Goal: Task Accomplishment & Management: Use online tool/utility

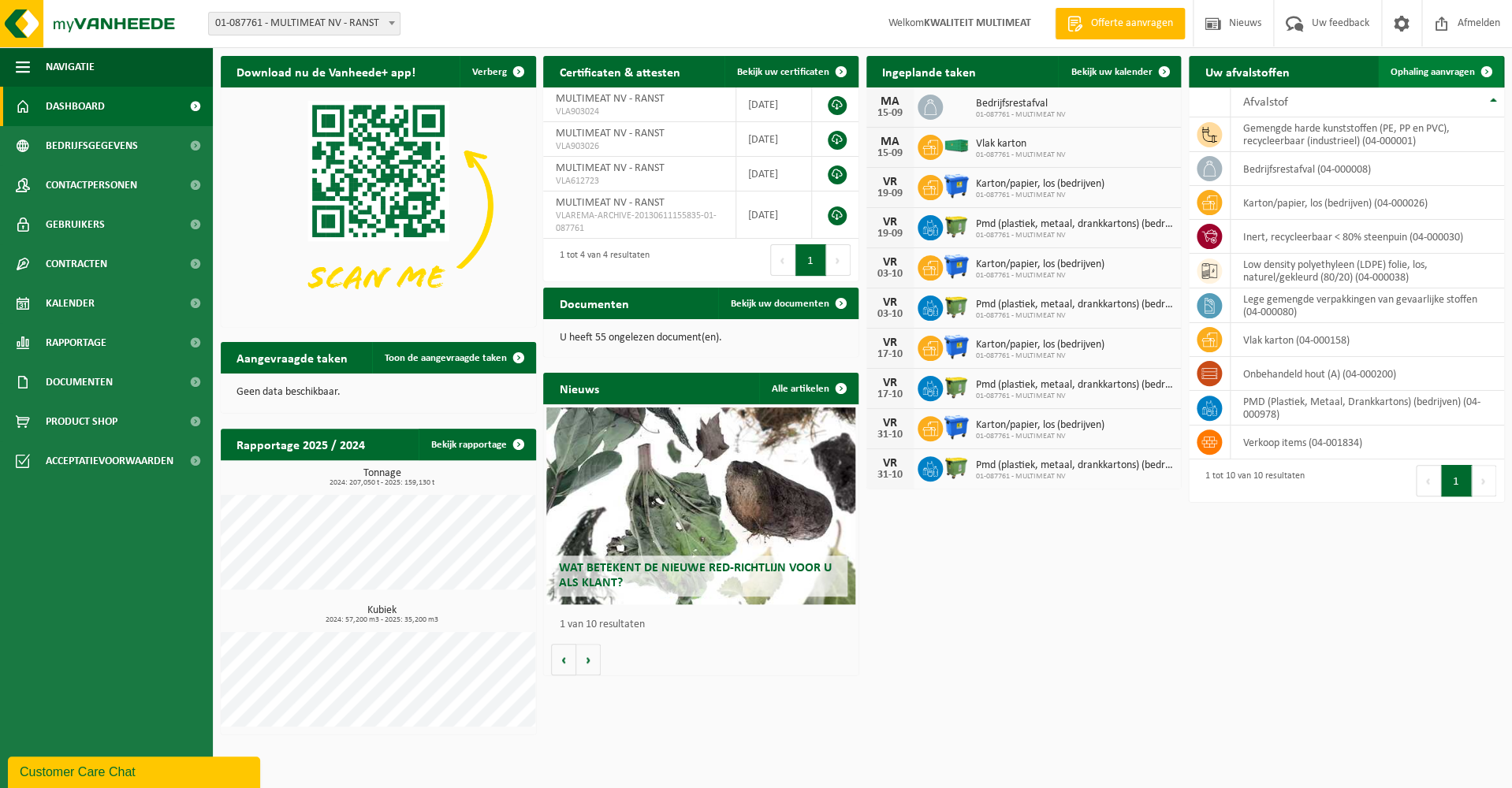
click at [1434, 72] on span "Ophaling aanvragen" at bounding box center [1433, 71] width 84 height 10
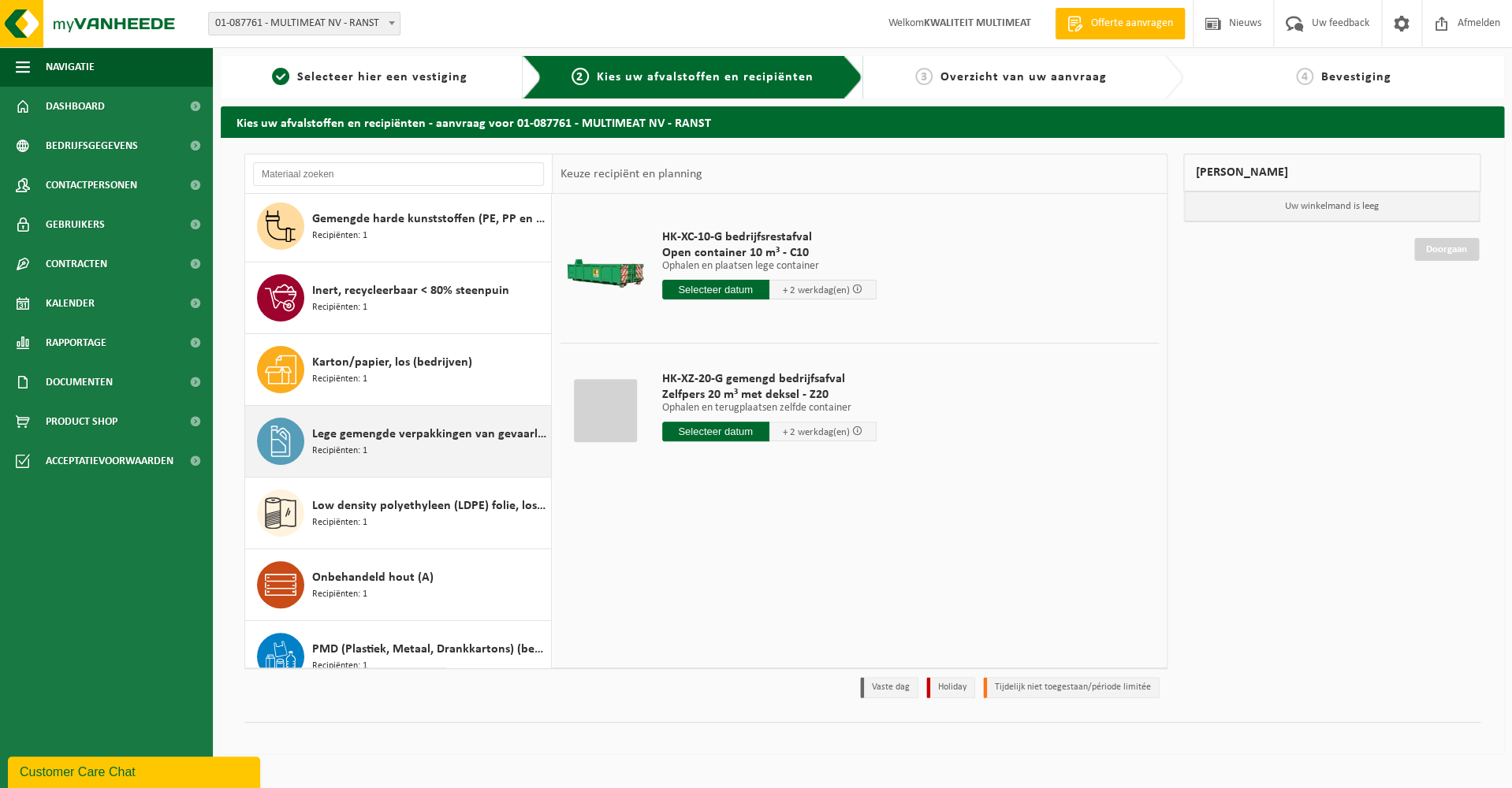
scroll to position [171, 0]
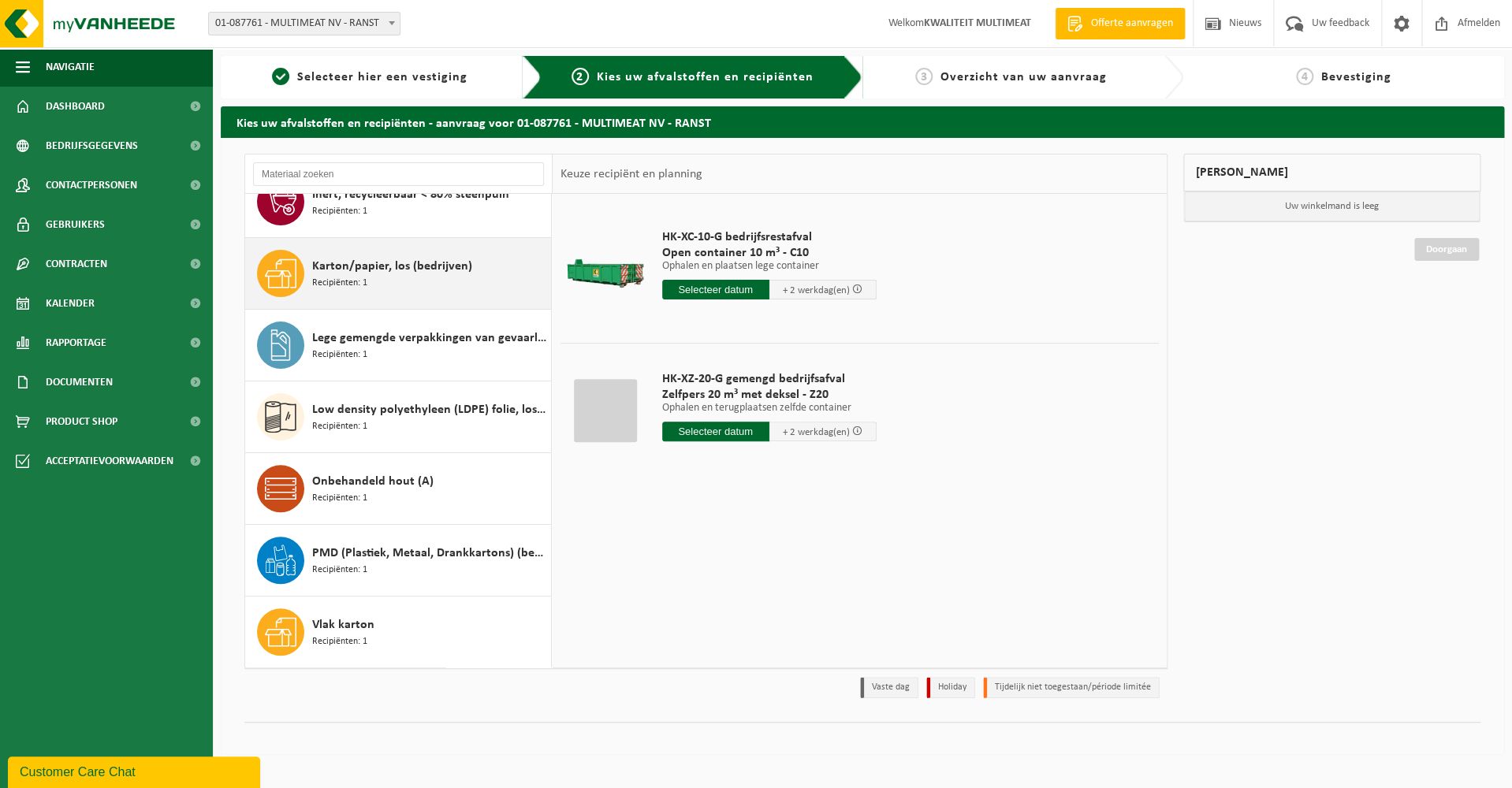
click at [399, 261] on span "Karton/papier, los (bedrijven)" at bounding box center [392, 266] width 160 height 19
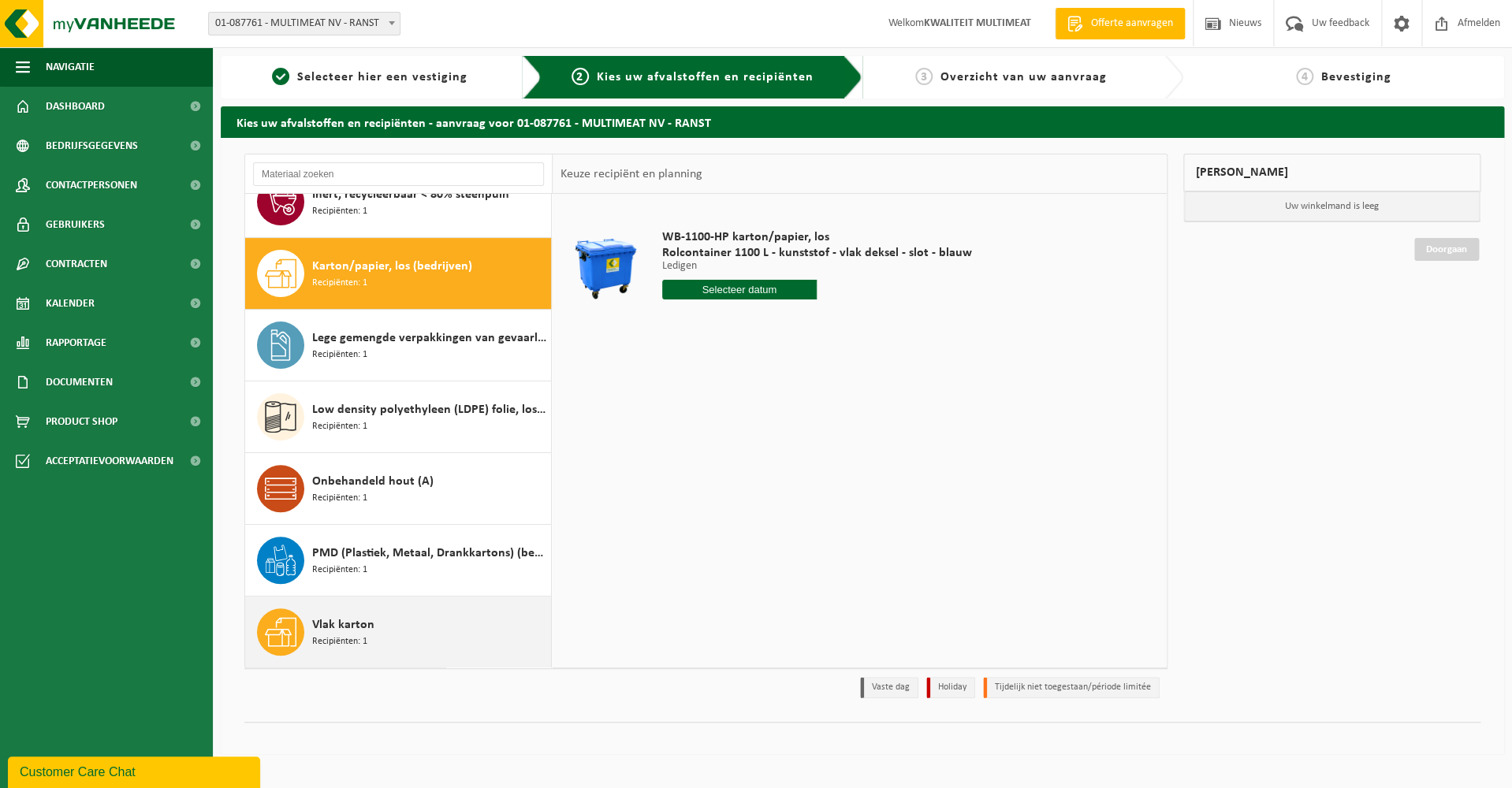
click at [358, 627] on span "Vlak karton" at bounding box center [344, 625] width 62 height 19
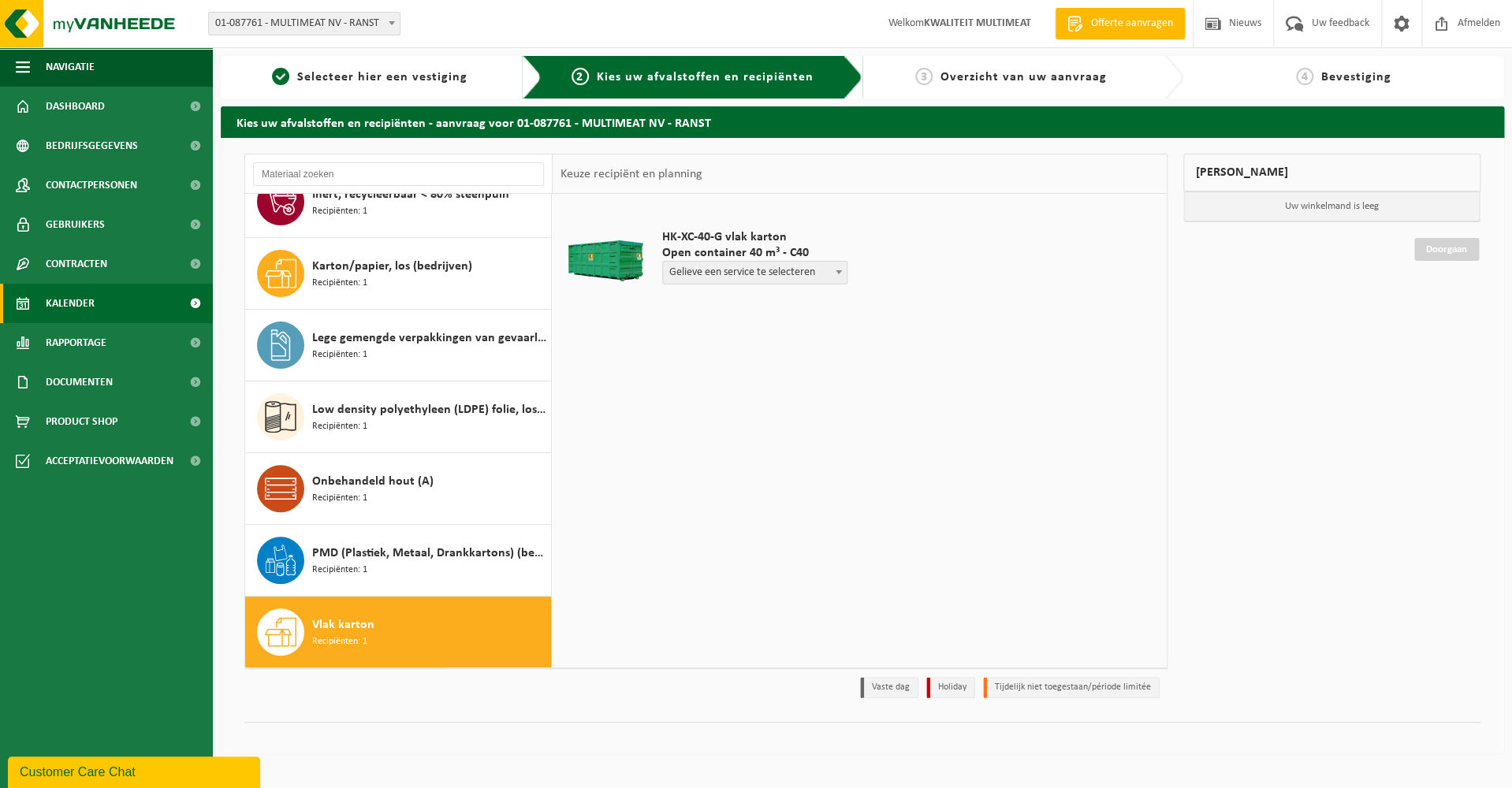
click at [69, 298] on span "Kalender" at bounding box center [69, 303] width 48 height 39
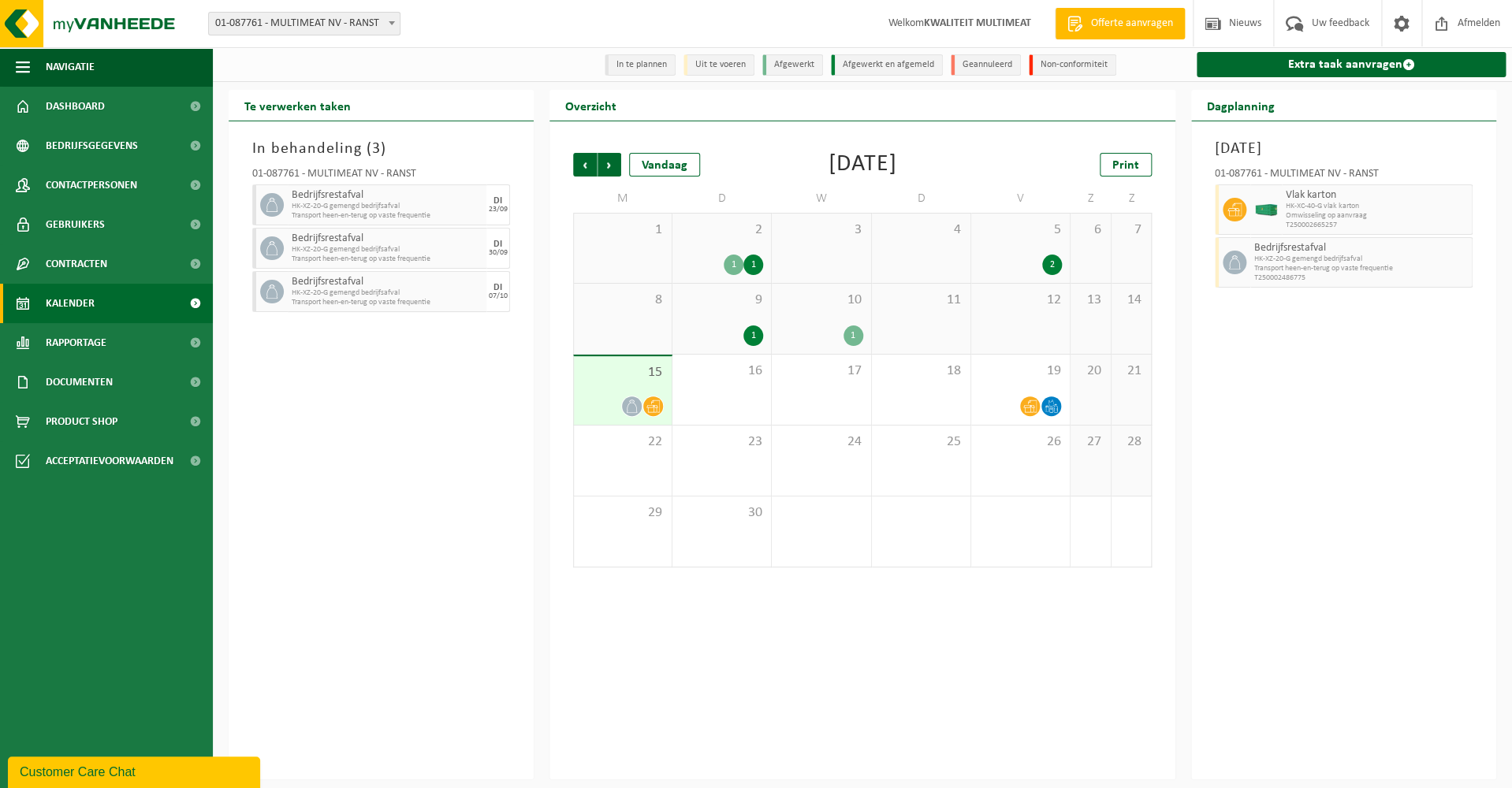
click at [623, 392] on div "15" at bounding box center [622, 390] width 98 height 68
click at [1031, 406] on icon at bounding box center [1030, 405] width 14 height 14
click at [658, 406] on icon at bounding box center [653, 405] width 14 height 14
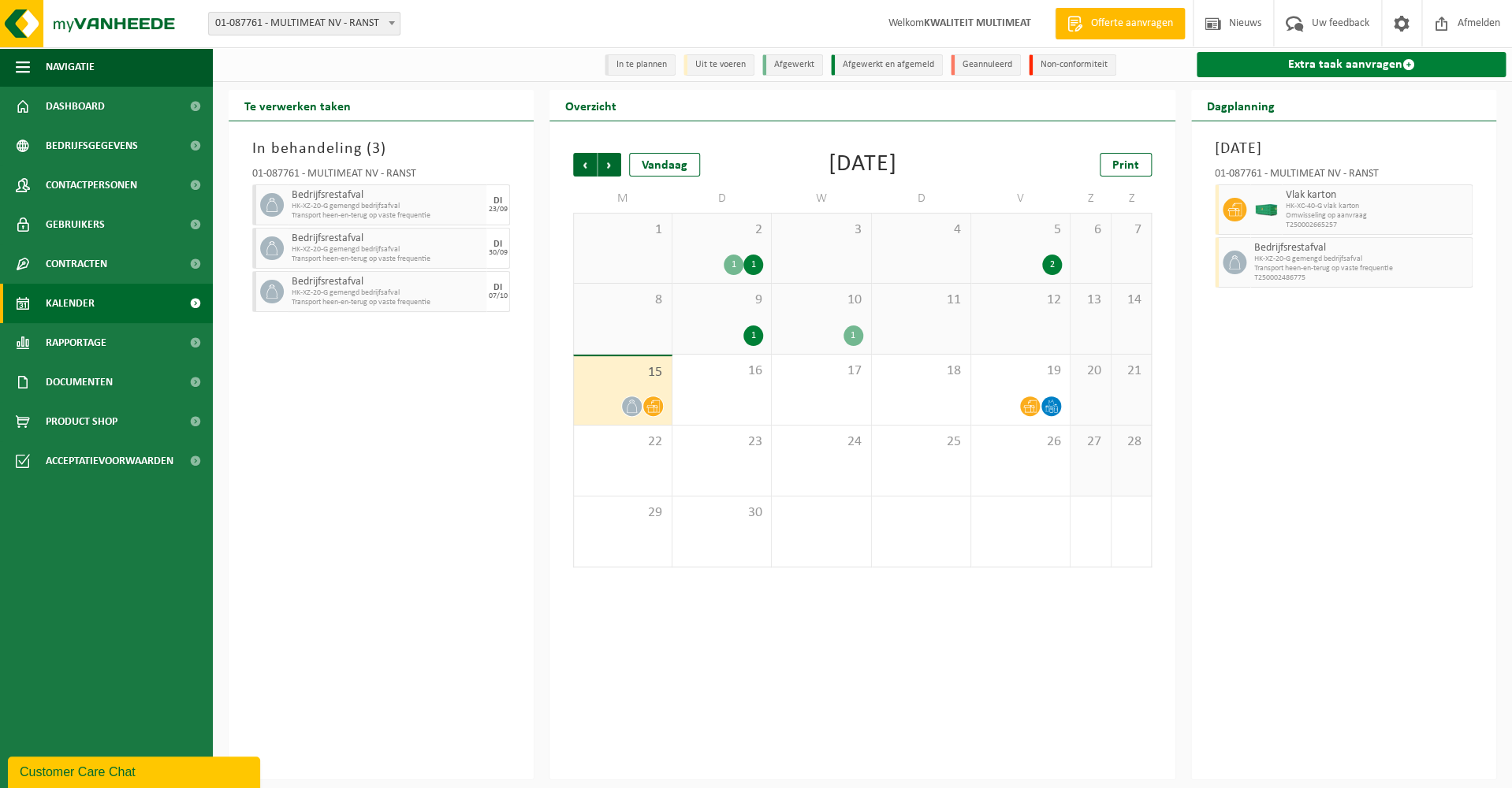
click at [1310, 62] on link "Extra taak aanvragen" at bounding box center [1351, 65] width 309 height 26
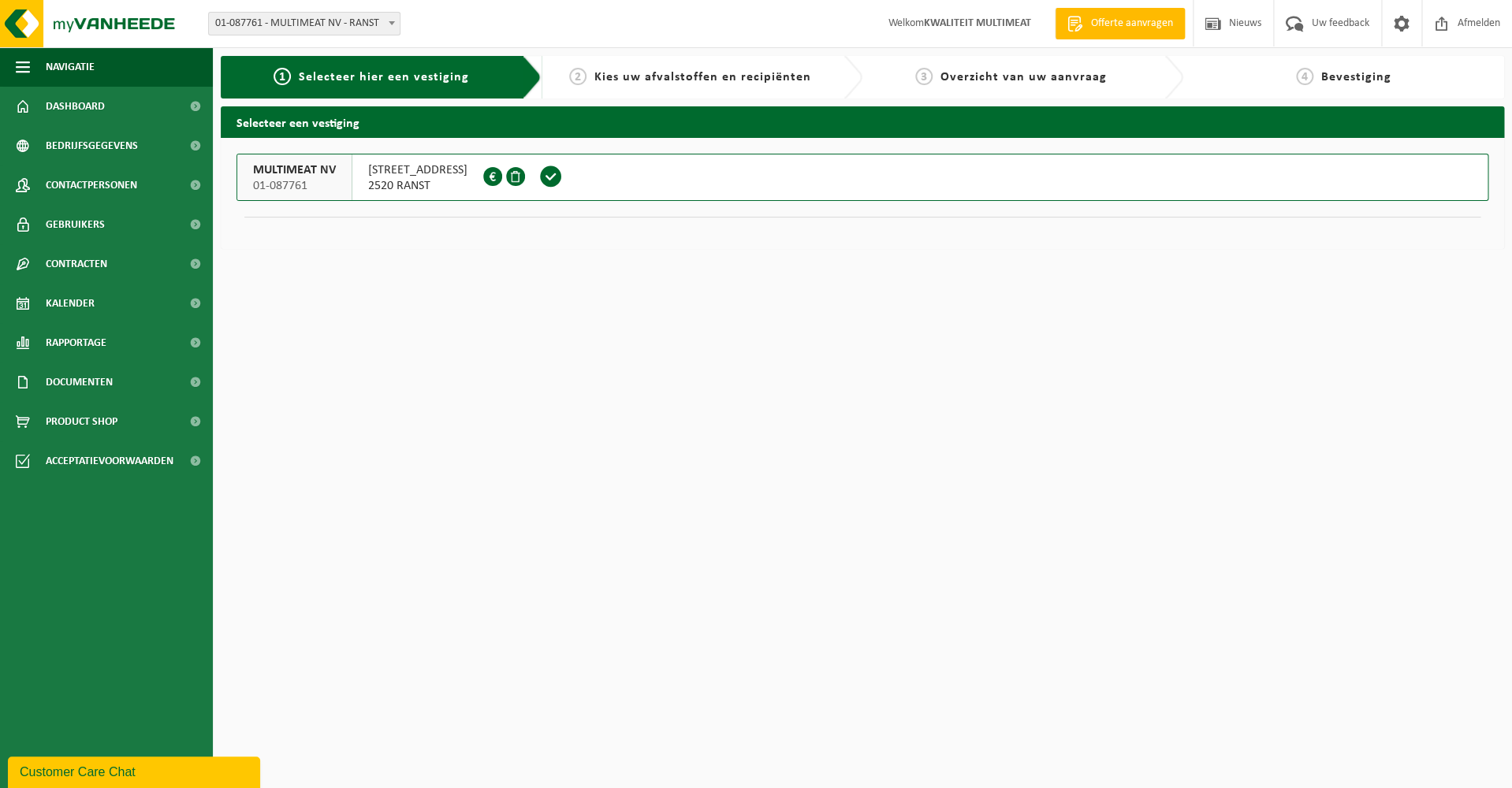
click at [687, 68] on div "2 Kies uw afvalstoffen en recipiënten" at bounding box center [690, 77] width 281 height 19
click at [678, 82] on span "Kies uw afvalstoffen en recipiënten" at bounding box center [703, 78] width 217 height 13
click at [563, 173] on span at bounding box center [551, 176] width 24 height 24
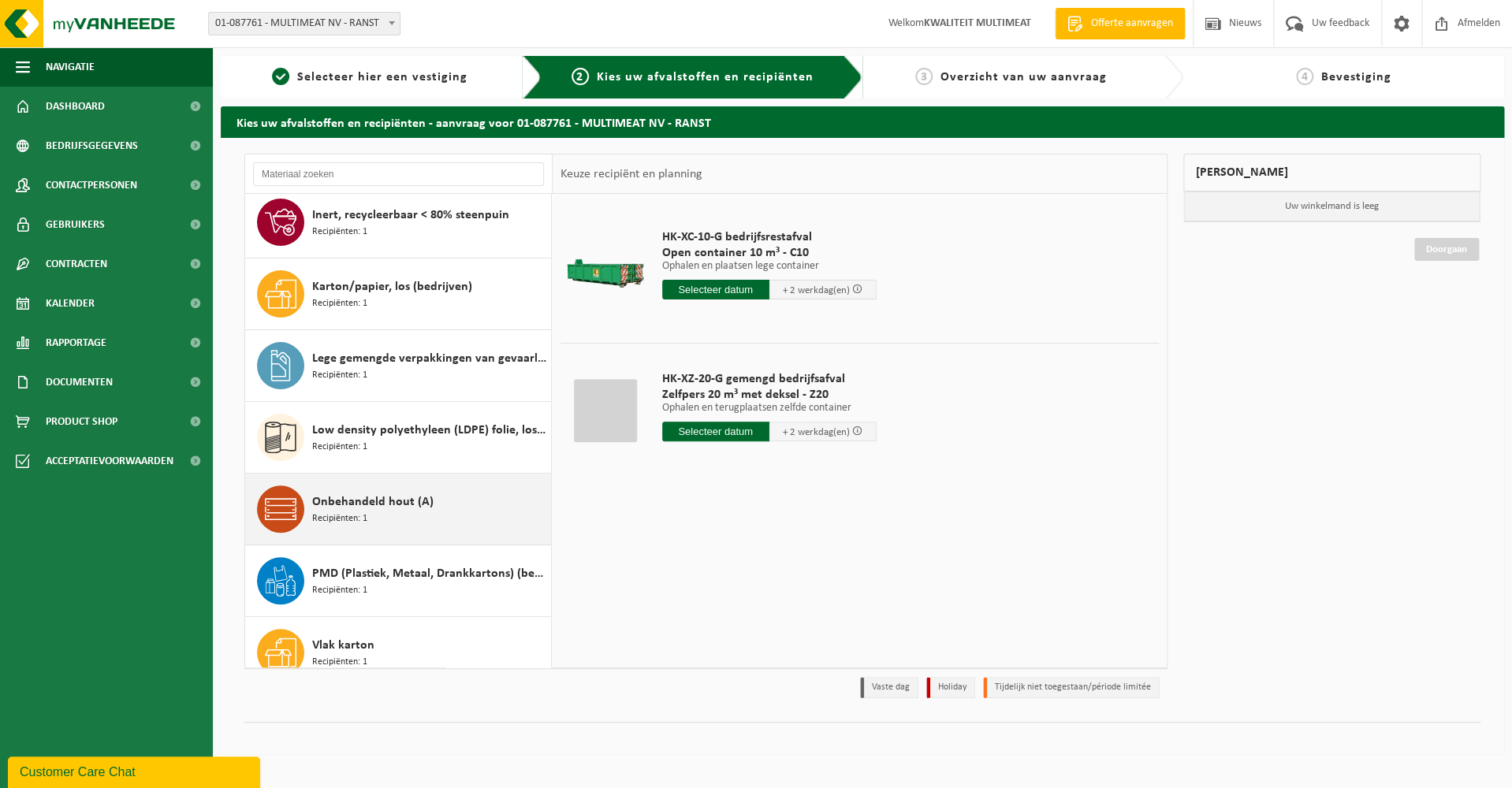
scroll to position [171, 0]
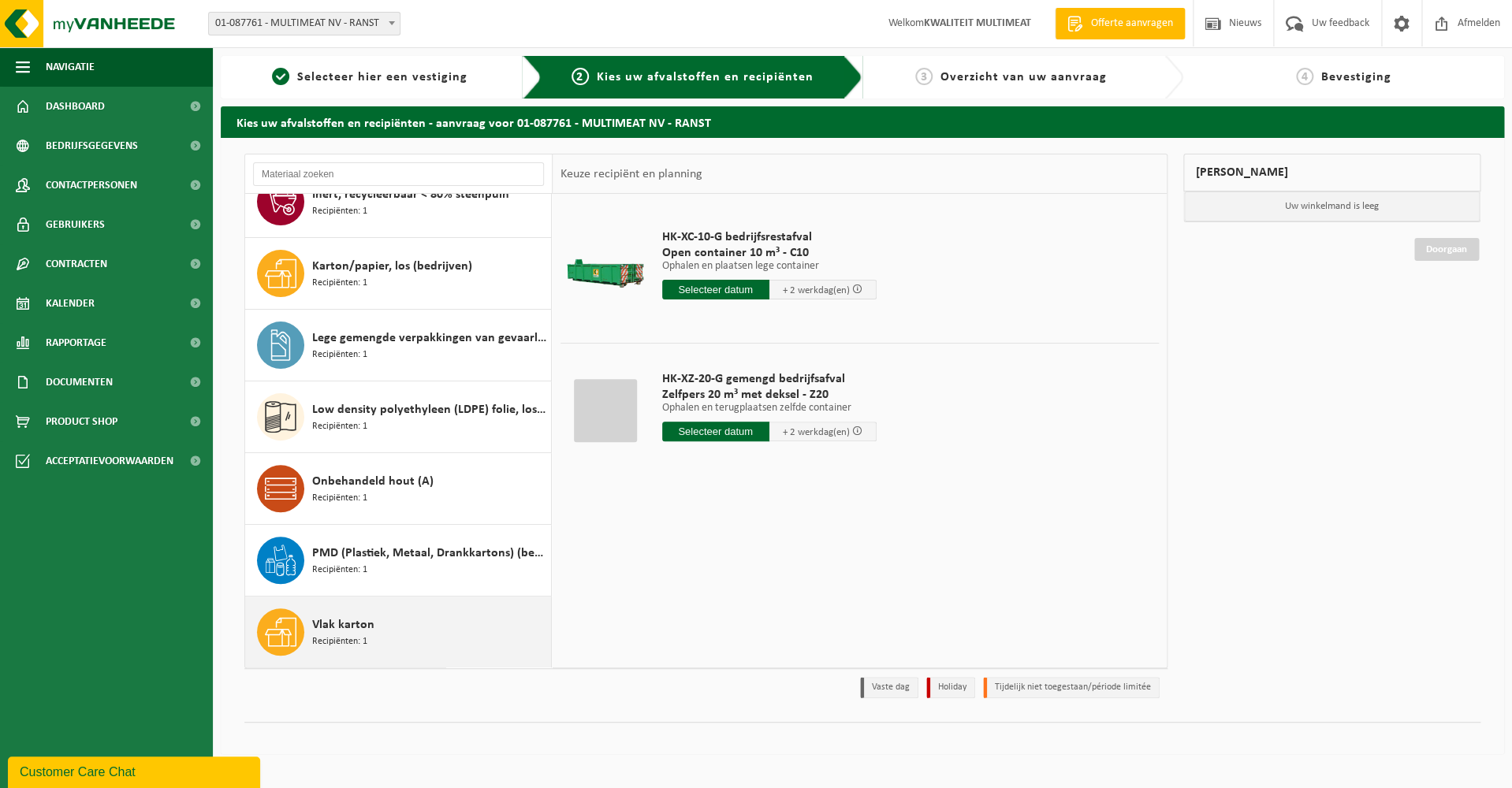
click at [359, 625] on span "Vlak karton" at bounding box center [344, 625] width 62 height 19
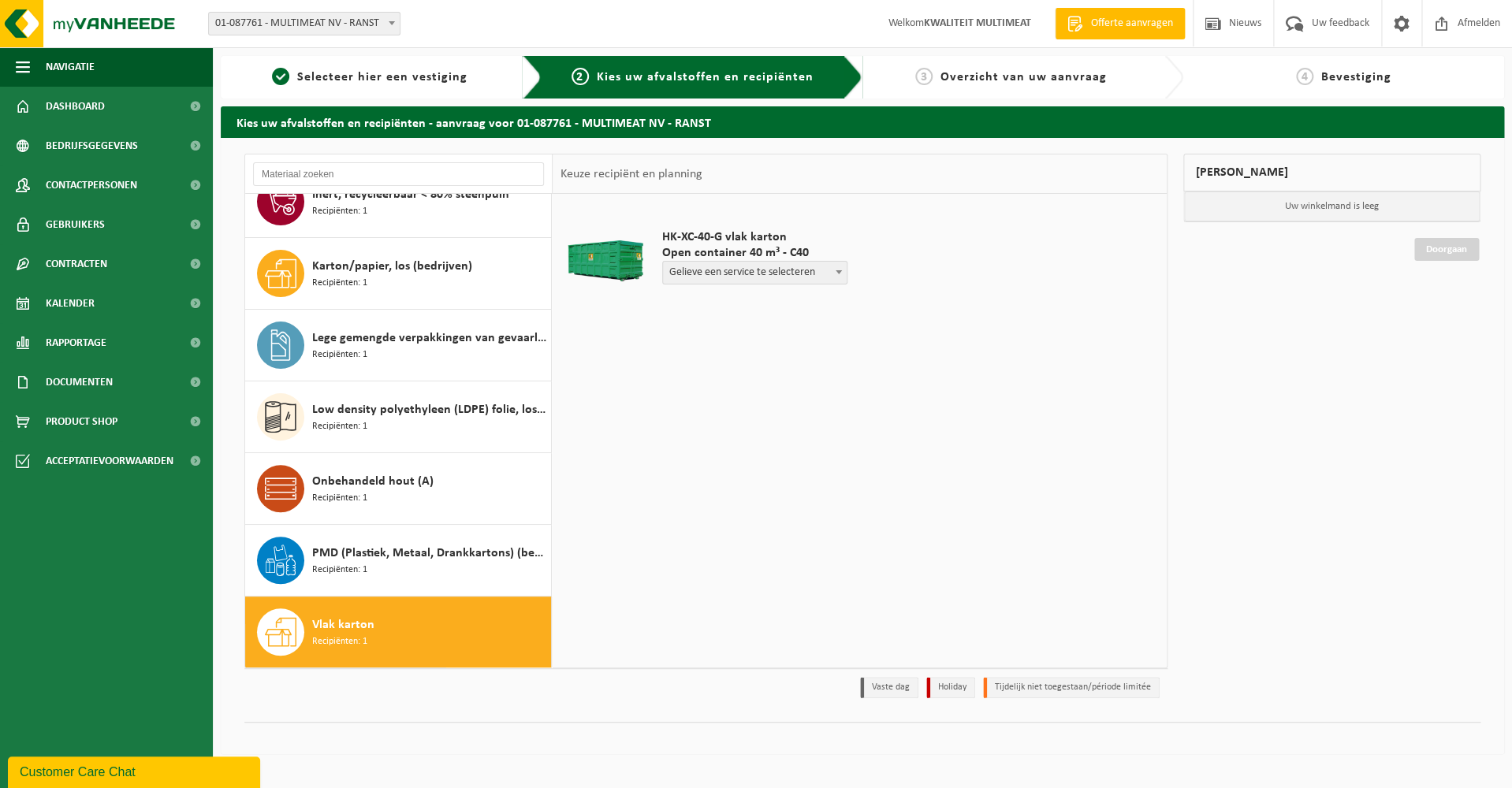
click at [809, 275] on span "Gelieve een service te selecteren" at bounding box center [755, 272] width 184 height 22
select select "P2PL-VEL-033589_HK-XC-40-GN-00_04-000158_46"
click at [857, 301] on span at bounding box center [857, 300] width 10 height 10
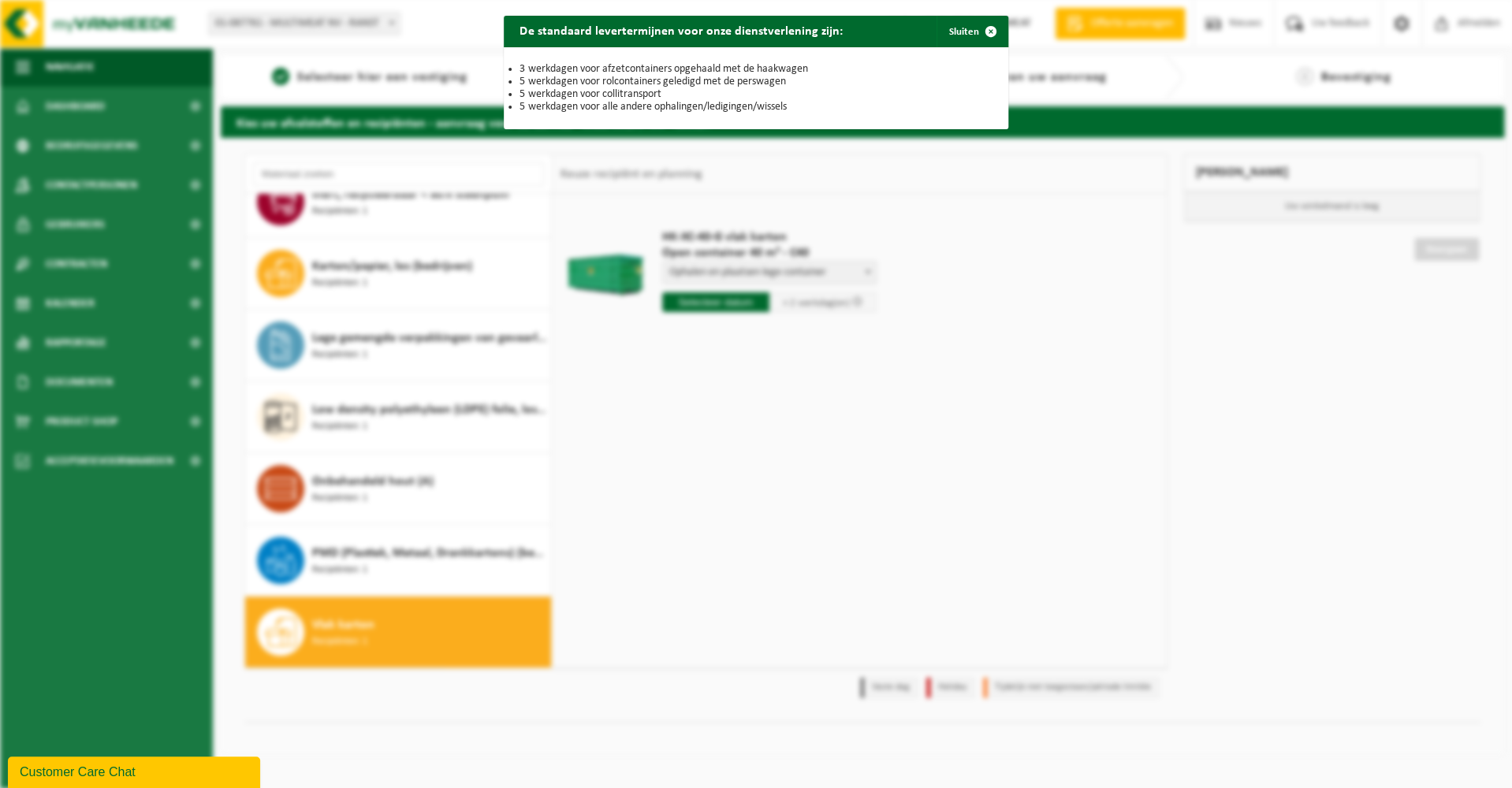
click at [981, 325] on div "De standaard levertermijnen voor onze dienstverlening zijn: Sluiten 3 werkdagen…" at bounding box center [756, 394] width 1512 height 788
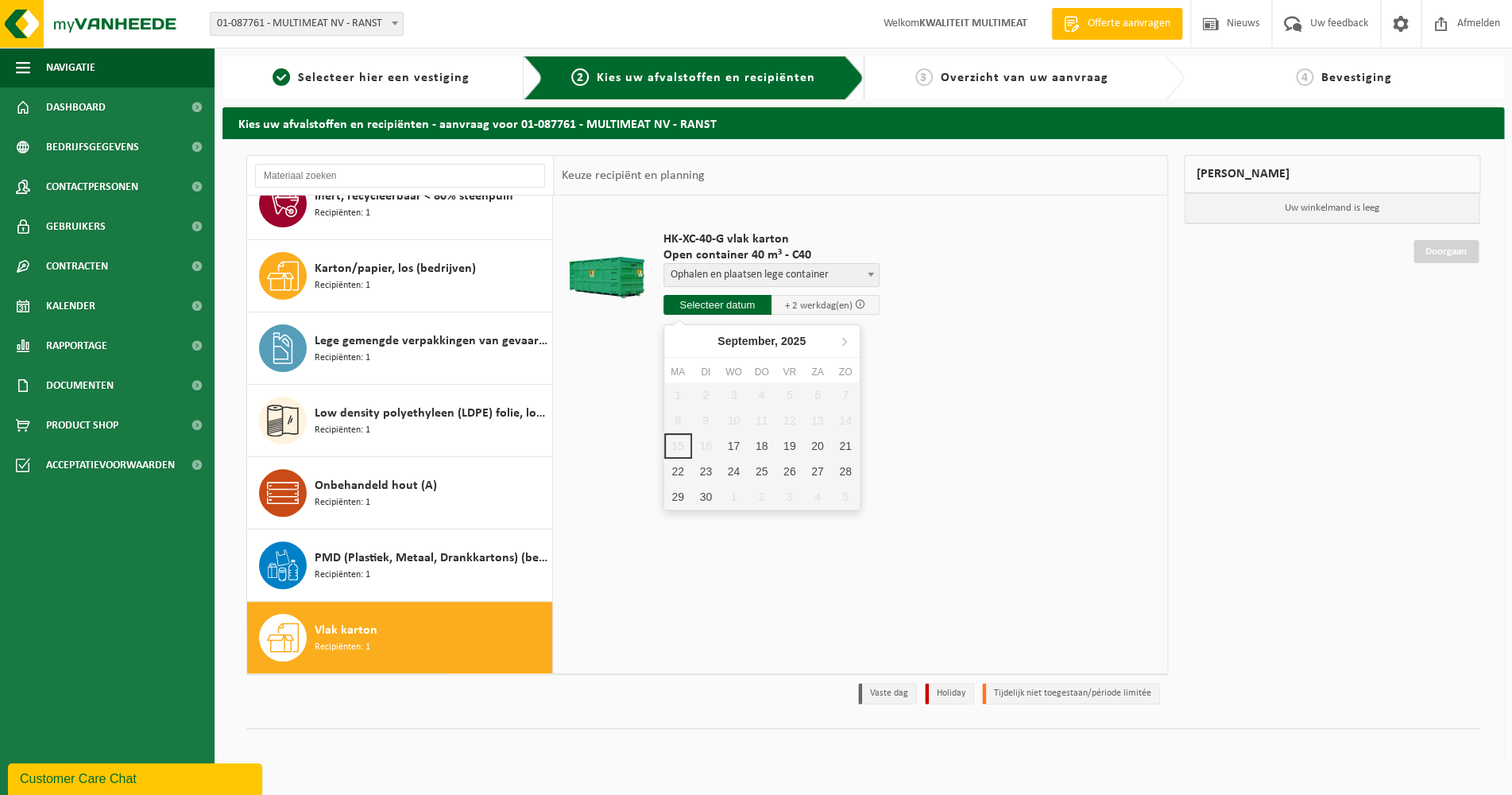
click at [734, 310] on input "text" at bounding box center [716, 305] width 108 height 20
click at [788, 447] on div "19" at bounding box center [789, 446] width 28 height 26
type input "Van 2025-09-19"
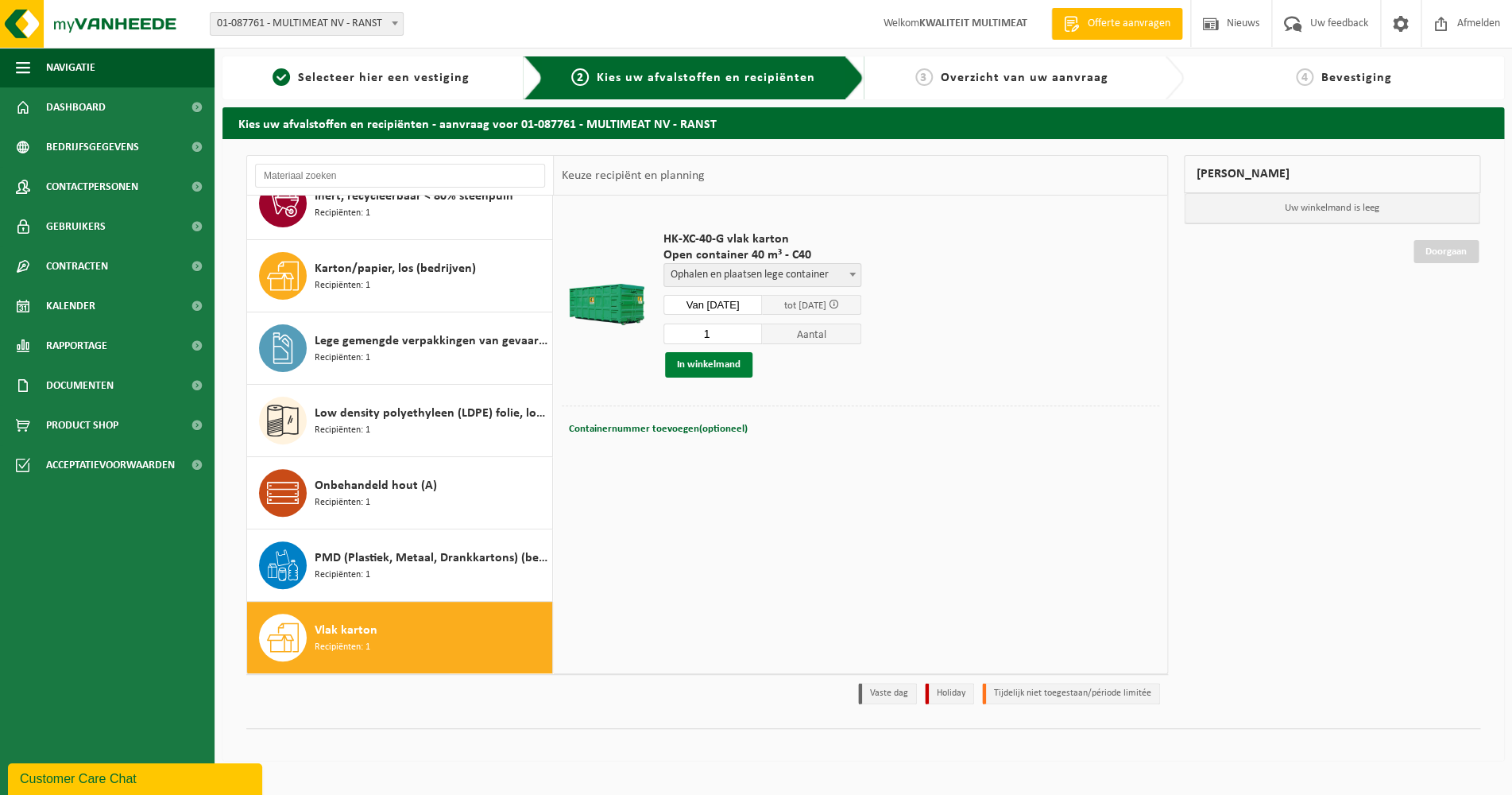
click at [708, 359] on button "In winkelmand" at bounding box center [708, 365] width 87 height 26
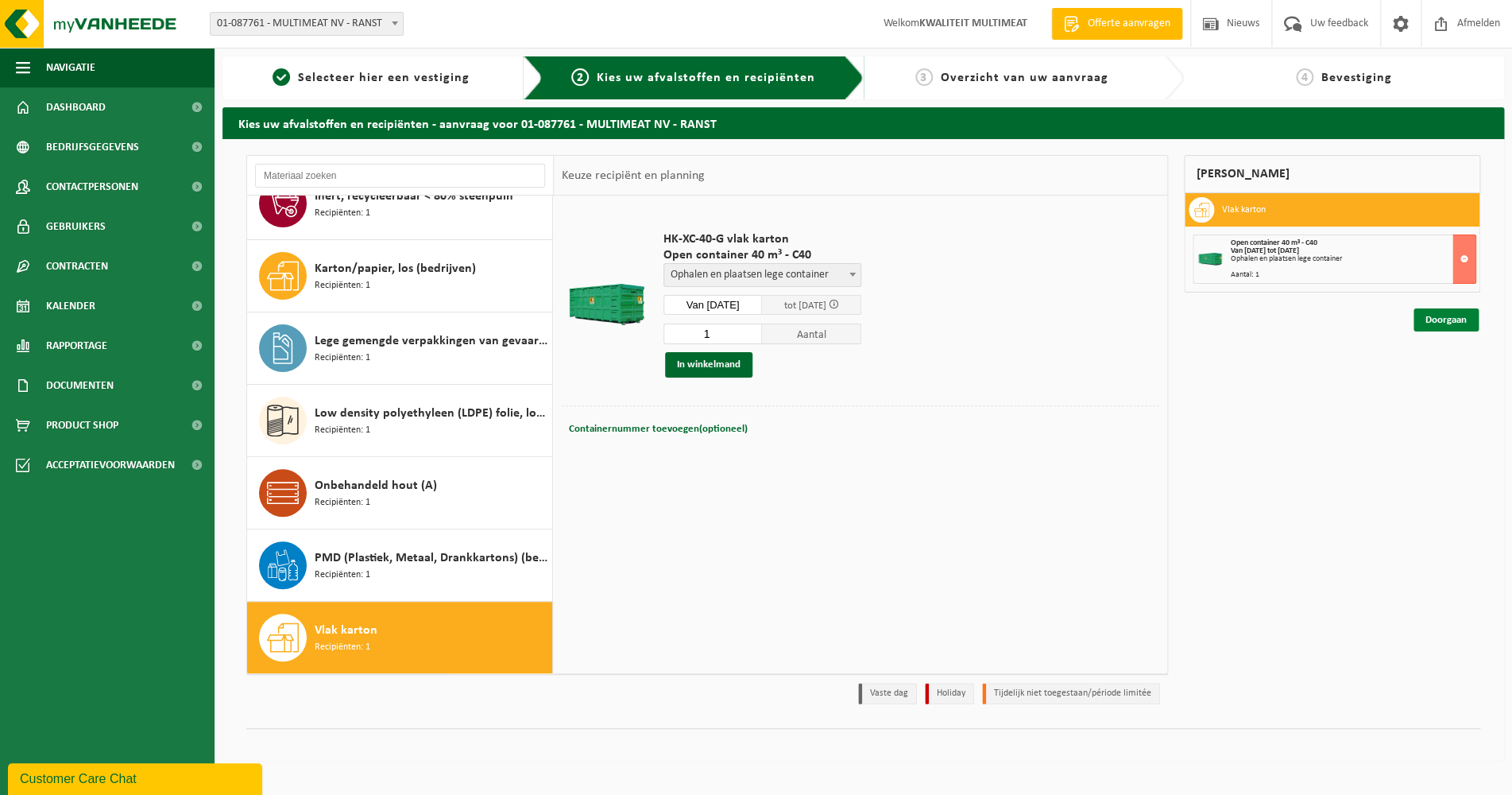
click at [1442, 322] on link "Doorgaan" at bounding box center [1446, 320] width 65 height 23
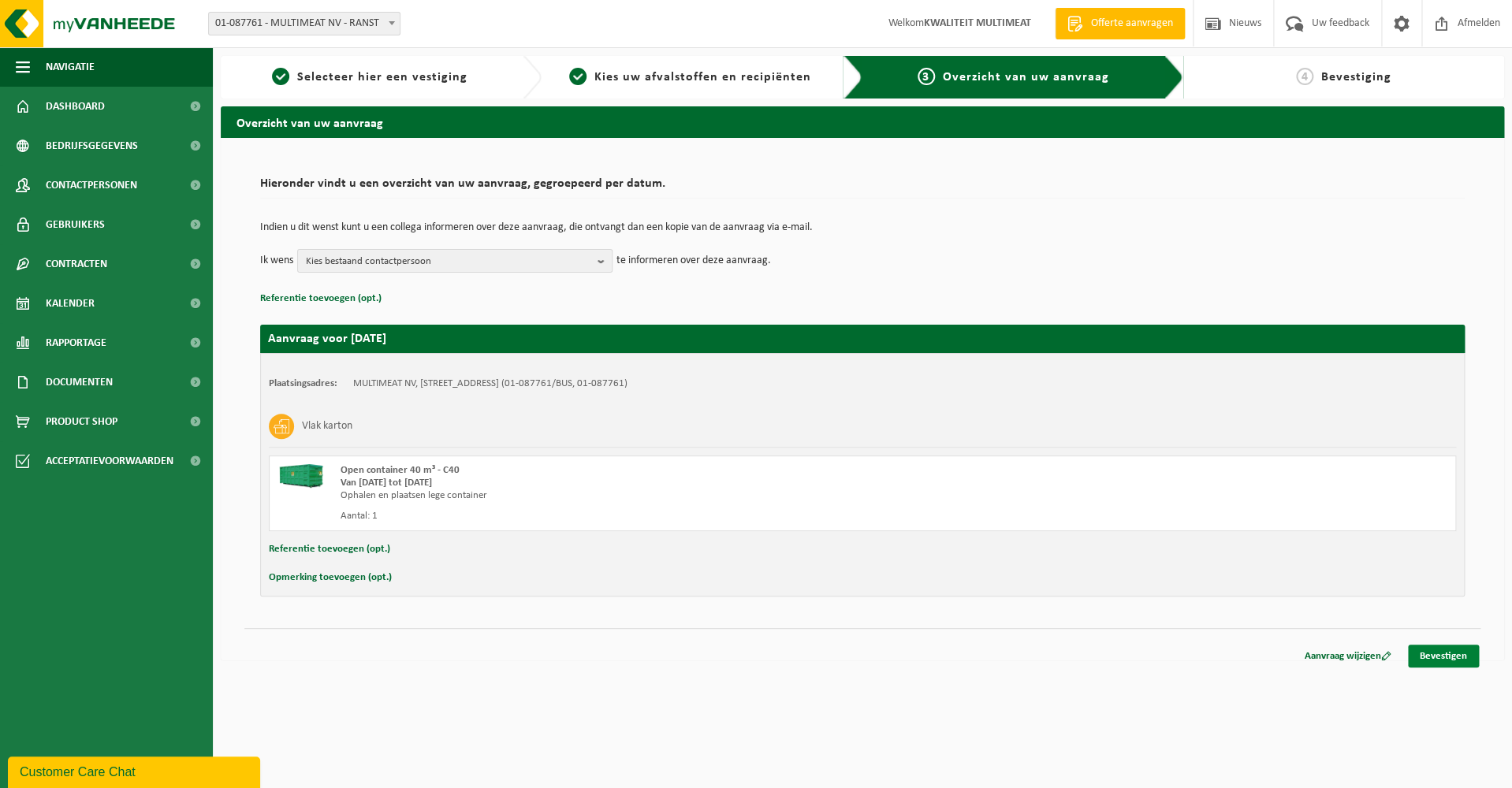
click at [1443, 654] on link "Bevestigen" at bounding box center [1443, 656] width 71 height 23
